Goal: Information Seeking & Learning: Learn about a topic

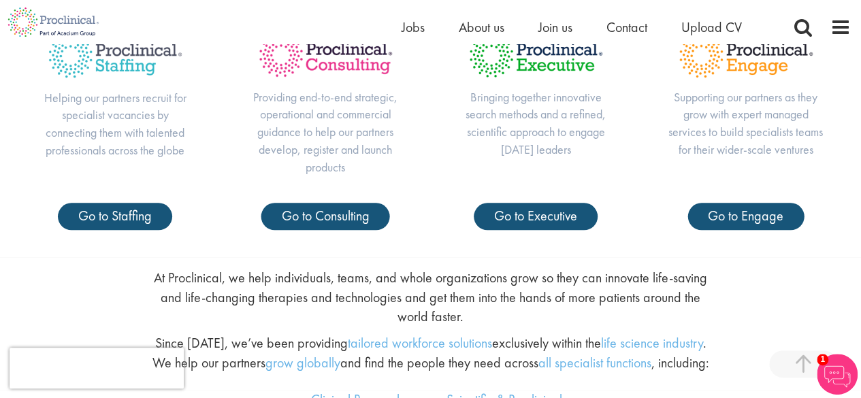
scroll to position [509, 0]
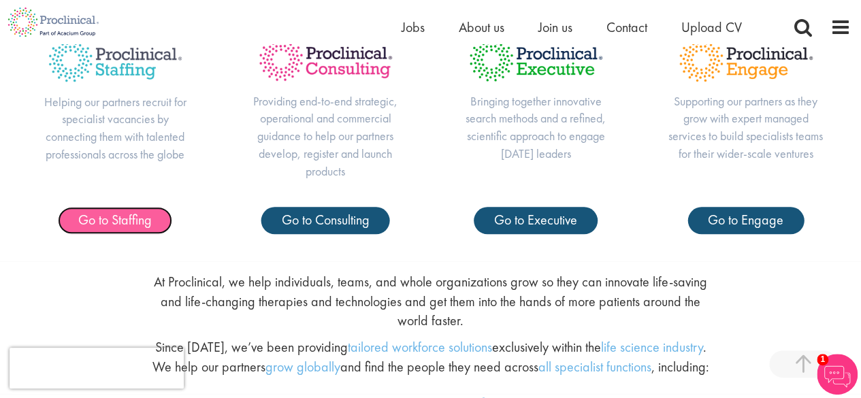
click at [129, 224] on span "Go to Staffing" at bounding box center [115, 220] width 74 height 18
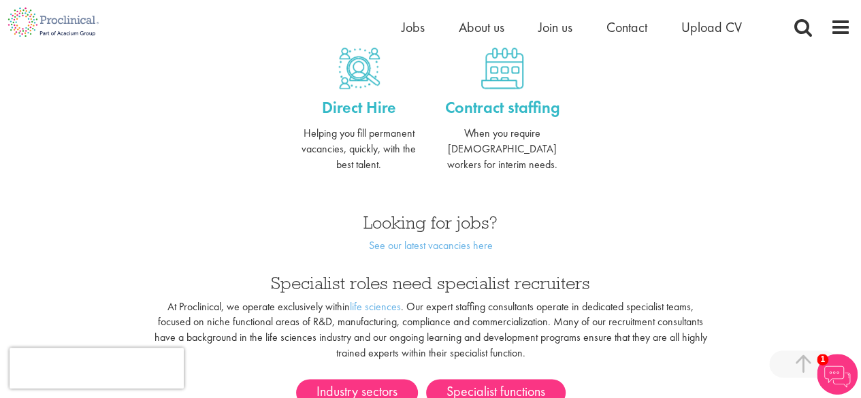
scroll to position [619, 0]
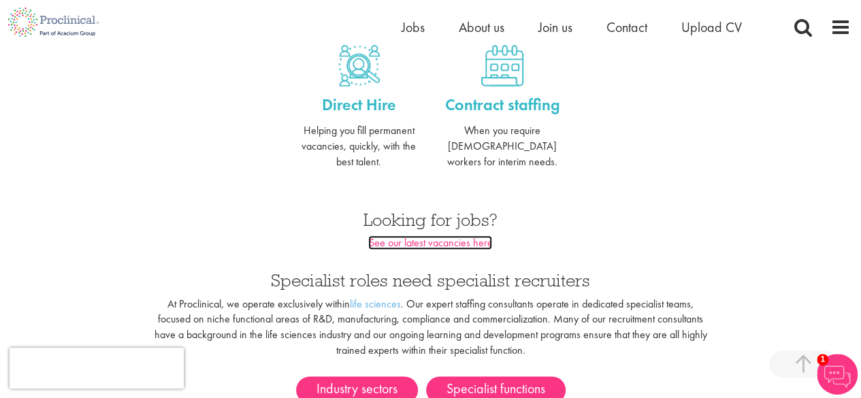
click at [450, 235] on link "See our latest vacancies here" at bounding box center [430, 242] width 124 height 14
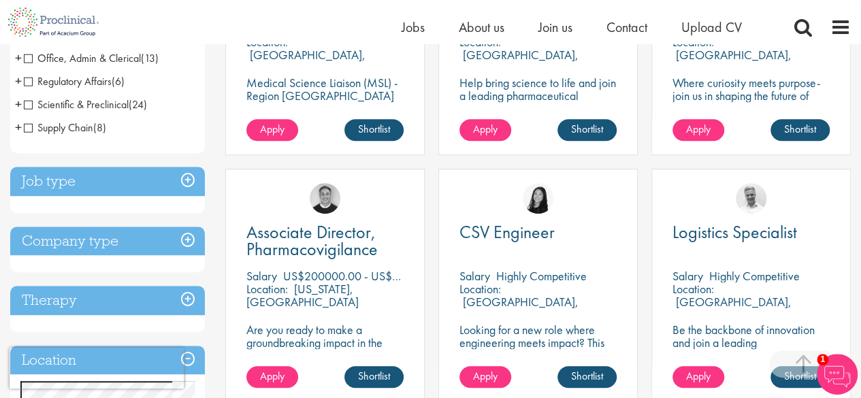
scroll to position [395, 0]
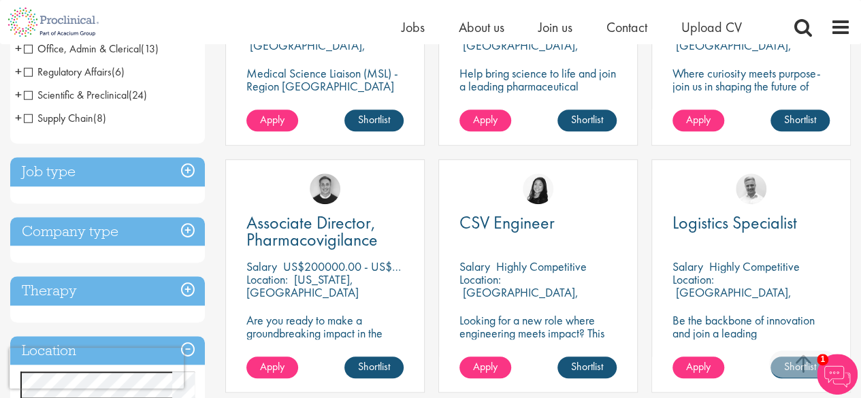
click at [828, 363] on img at bounding box center [837, 374] width 41 height 41
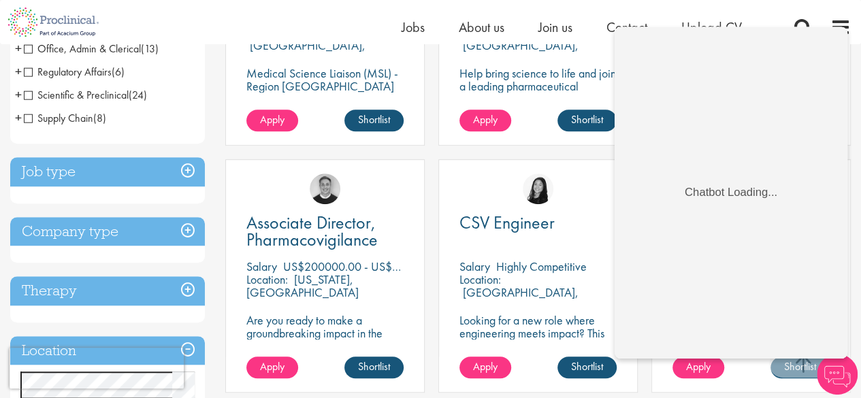
scroll to position [0, 0]
click at [581, 150] on div "Associate Scientist: Analytical Chemistry [GEOGRAPHIC_DATA] US$45 - US$52 per h…" at bounding box center [537, 35] width 213 height 247
drag, startPoint x: 854, startPoint y: 80, endPoint x: 858, endPoint y: 71, distance: 9.5
click at [858, 71] on div "You are here: Home > Job search Discipline Biometrics (1) - + Statistics (1) Bu…" at bounding box center [430, 331] width 861 height 1363
click at [583, 147] on div "Associate Scientist: Analytical Chemistry [GEOGRAPHIC_DATA] US$45 - US$52 per h…" at bounding box center [537, 35] width 213 height 247
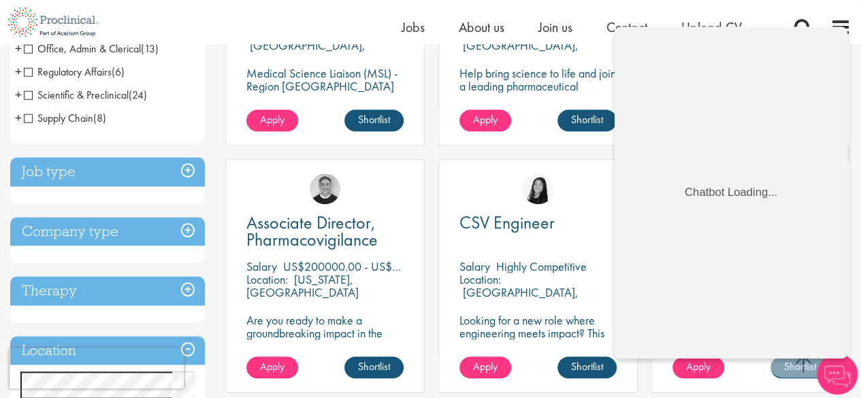
click at [841, 370] on img at bounding box center [837, 374] width 41 height 41
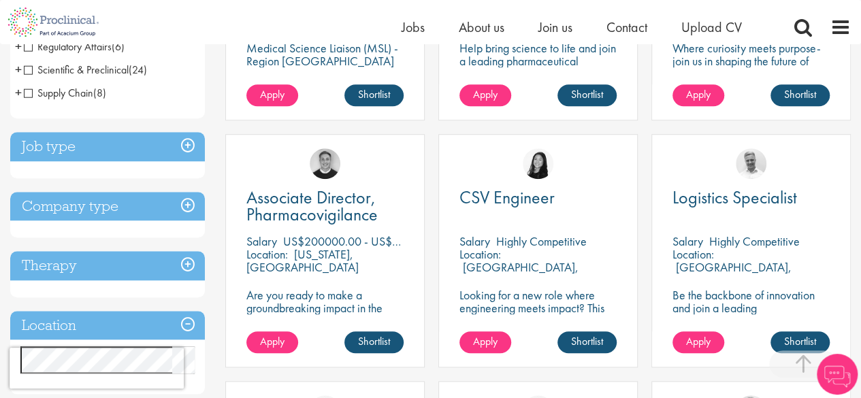
scroll to position [434, 0]
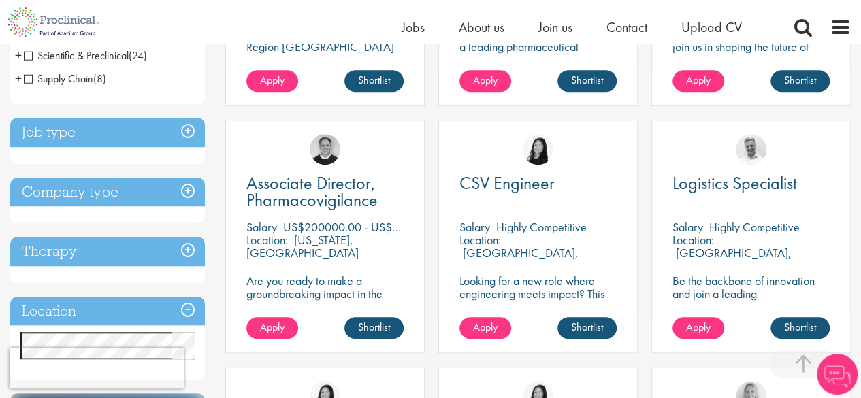
click at [169, 122] on h3 "Job type" at bounding box center [107, 132] width 195 height 29
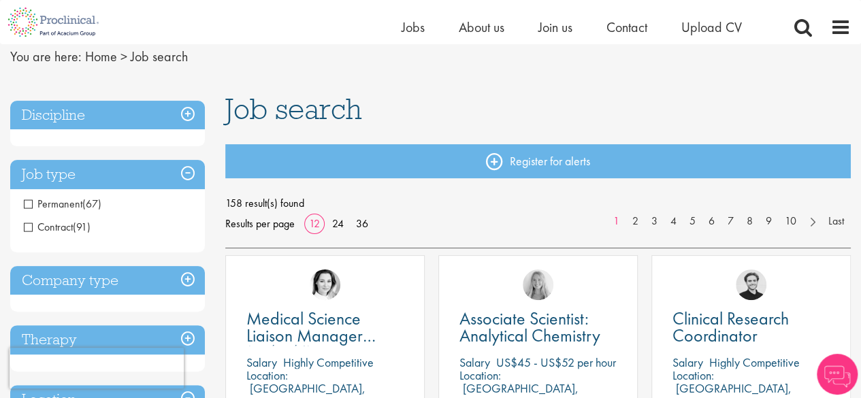
scroll to position [64, 0]
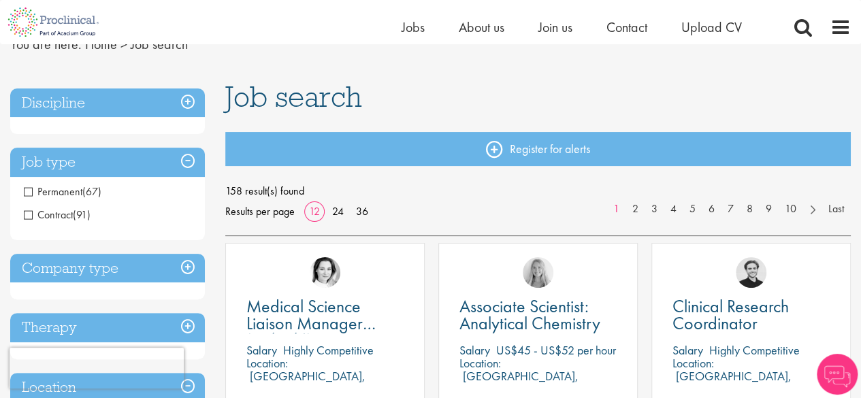
click at [124, 112] on h3 "Discipline" at bounding box center [107, 102] width 195 height 29
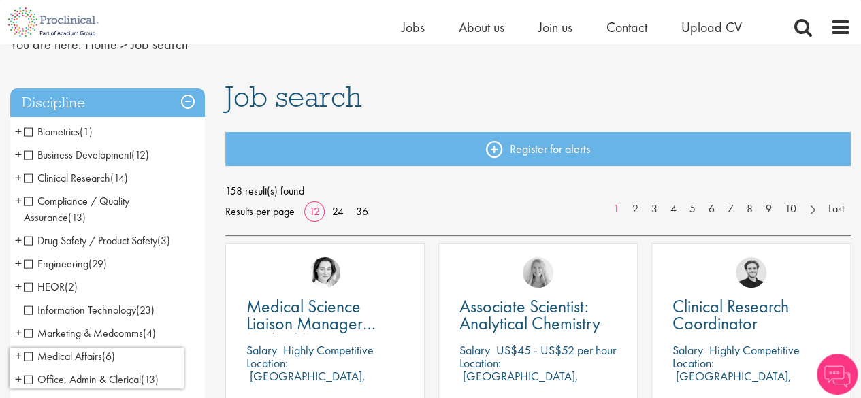
click at [124, 112] on h3 "Discipline" at bounding box center [107, 102] width 195 height 29
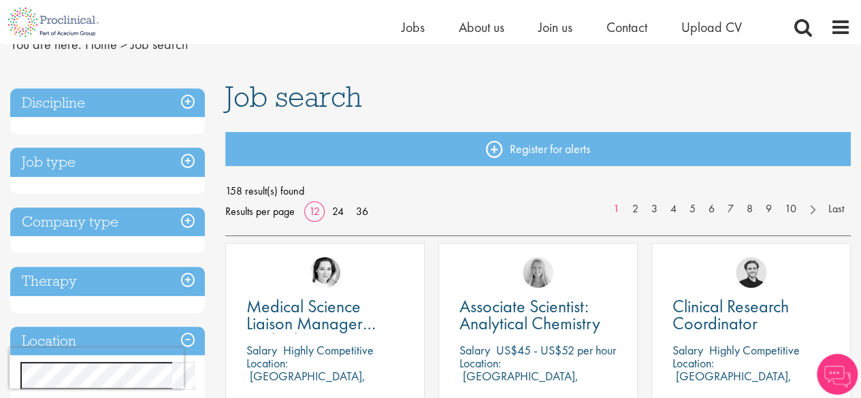
click at [63, 275] on h3 "Therapy" at bounding box center [107, 281] width 195 height 29
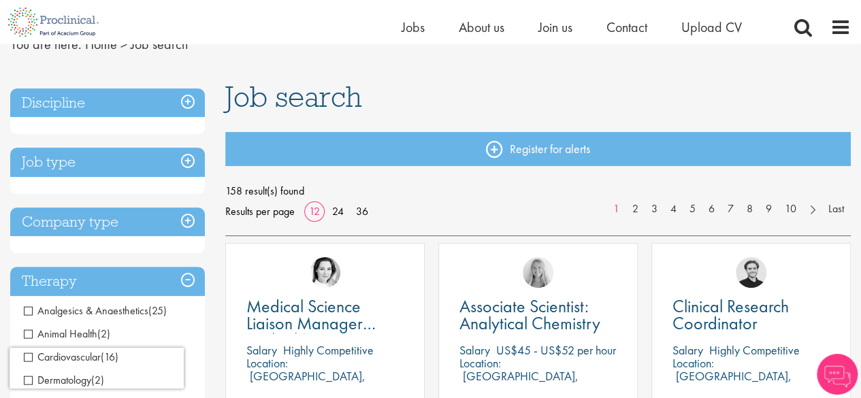
click at [63, 275] on h3 "Therapy" at bounding box center [107, 281] width 195 height 29
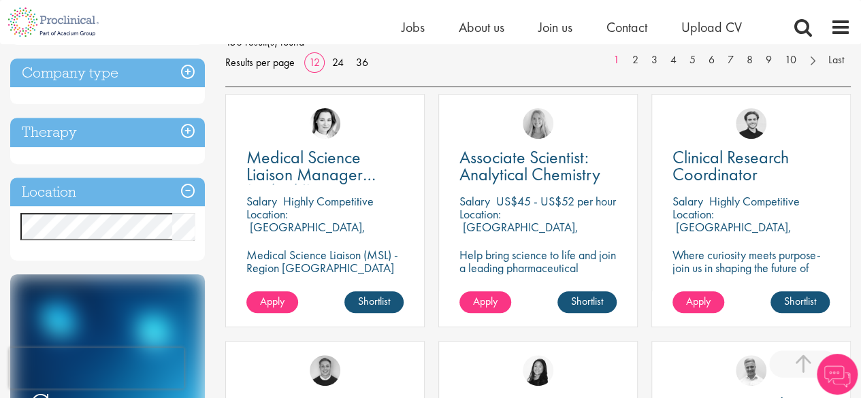
scroll to position [238, 0]
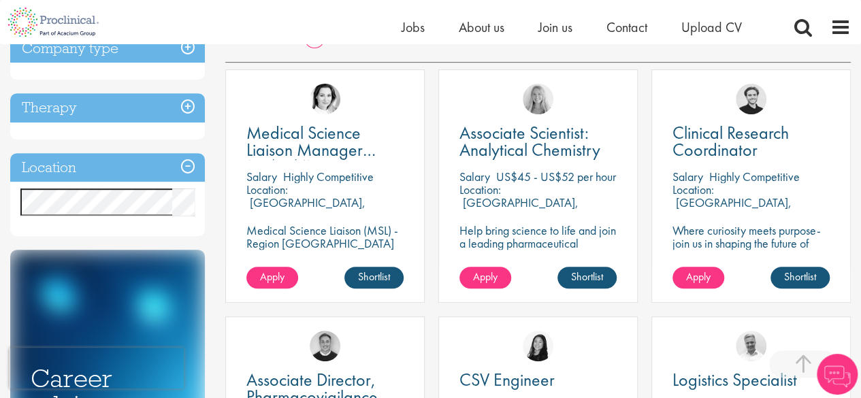
click at [167, 174] on h3 "Location" at bounding box center [107, 167] width 195 height 29
